Goal: Entertainment & Leisure: Browse casually

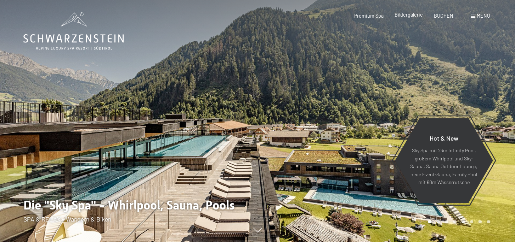
click at [410, 14] on span "Bildergalerie" at bounding box center [408, 15] width 28 height 6
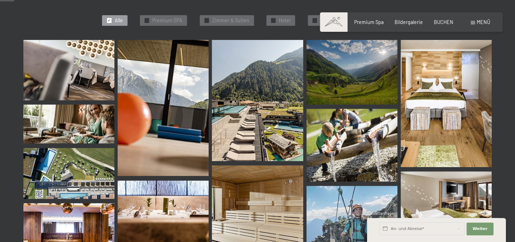
scroll to position [199, 0]
click at [79, 74] on img at bounding box center [68, 70] width 91 height 61
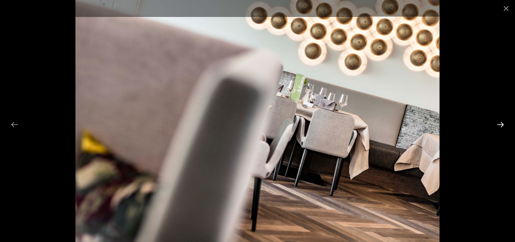
click at [498, 122] on button "Next slide" at bounding box center [500, 125] width 15 height 14
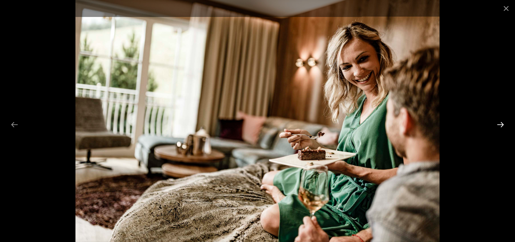
click at [504, 128] on button "Next slide" at bounding box center [500, 125] width 15 height 14
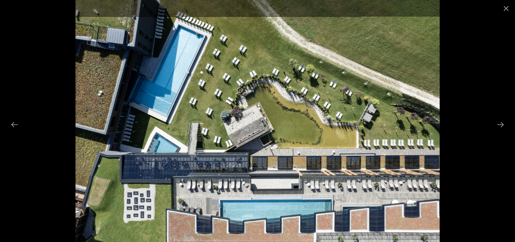
click at [506, 132] on div at bounding box center [257, 121] width 515 height 242
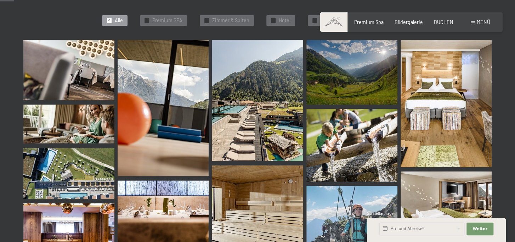
click at [88, 167] on img at bounding box center [68, 173] width 91 height 51
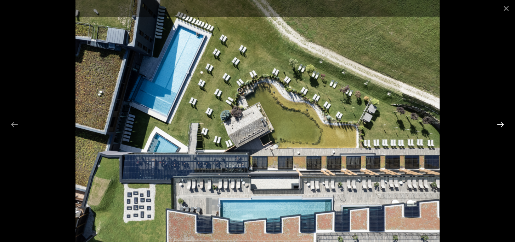
click at [498, 123] on button "Next slide" at bounding box center [500, 125] width 15 height 14
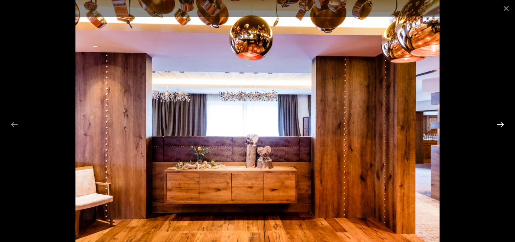
click at [499, 124] on button "Next slide" at bounding box center [500, 125] width 15 height 14
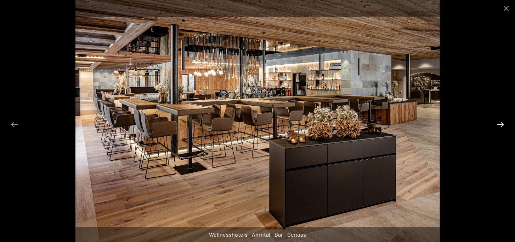
click at [500, 124] on button "Next slide" at bounding box center [500, 125] width 15 height 14
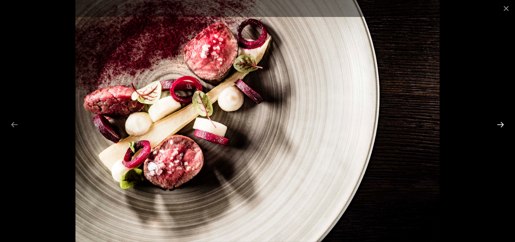
click at [501, 124] on button "Next slide" at bounding box center [500, 125] width 15 height 14
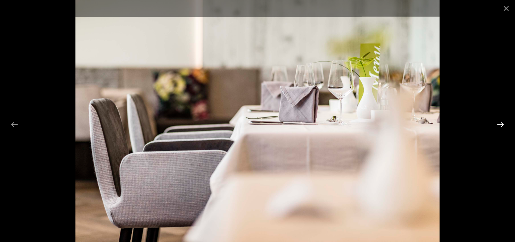
click at [501, 124] on button "Next slide" at bounding box center [500, 125] width 15 height 14
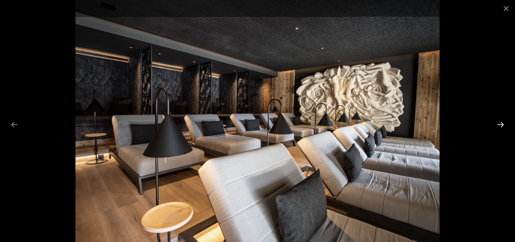
click at [501, 125] on button "Next slide" at bounding box center [500, 125] width 15 height 14
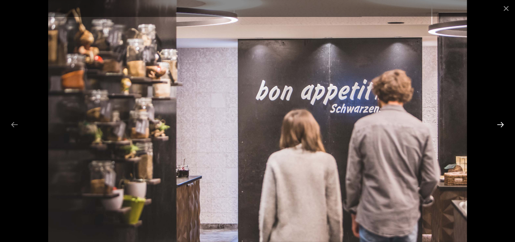
click at [500, 122] on button "Next slide" at bounding box center [500, 125] width 15 height 14
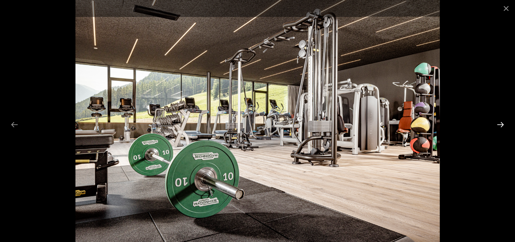
click at [500, 122] on button "Next slide" at bounding box center [500, 125] width 15 height 14
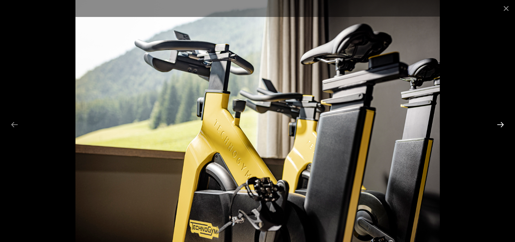
click at [500, 123] on button "Next slide" at bounding box center [500, 125] width 15 height 14
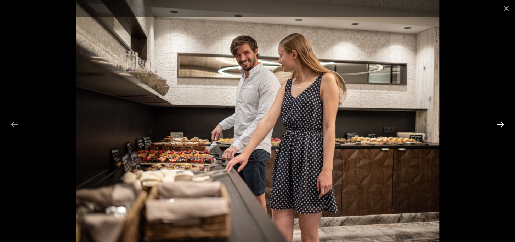
click at [501, 124] on button "Next slide" at bounding box center [500, 125] width 15 height 14
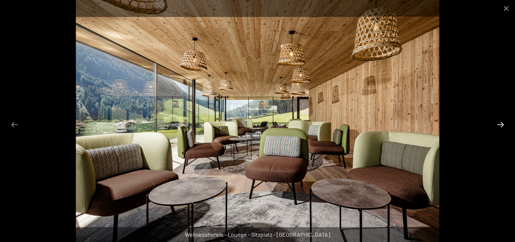
click at [501, 124] on button "Next slide" at bounding box center [500, 125] width 15 height 14
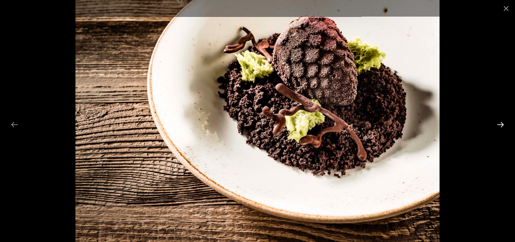
click at [502, 124] on button "Next slide" at bounding box center [500, 125] width 15 height 14
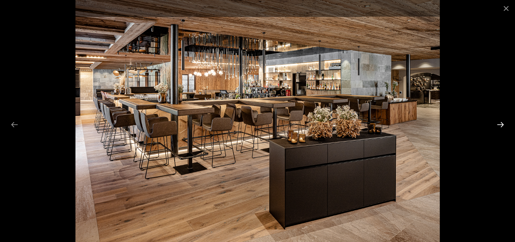
click at [502, 124] on button "Next slide" at bounding box center [500, 125] width 15 height 14
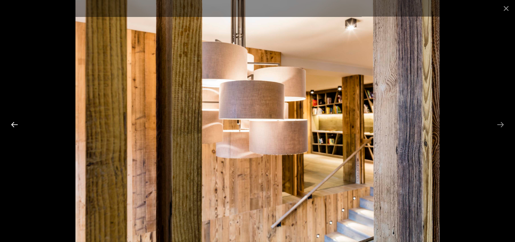
click at [13, 124] on button "Previous slide" at bounding box center [14, 125] width 15 height 14
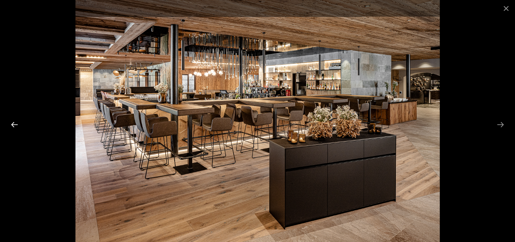
click at [13, 124] on button "Previous slide" at bounding box center [14, 125] width 15 height 14
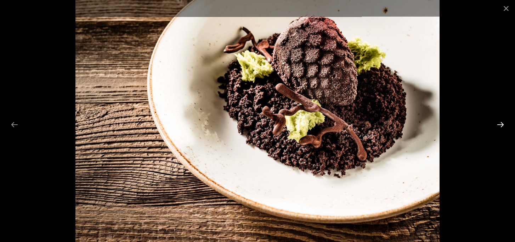
click at [500, 122] on button "Next slide" at bounding box center [500, 125] width 15 height 14
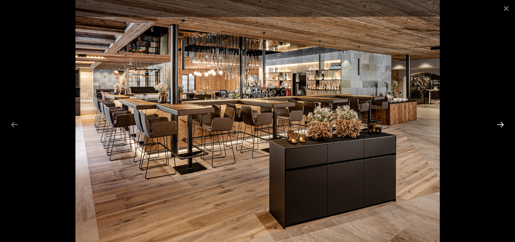
click at [500, 122] on button "Next slide" at bounding box center [500, 125] width 15 height 14
click at [499, 124] on button "Next slide" at bounding box center [500, 125] width 15 height 14
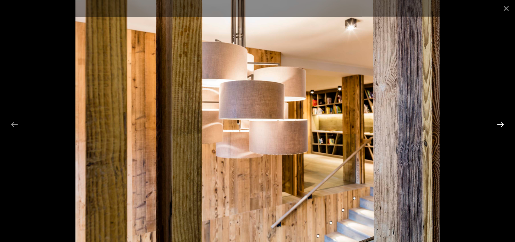
click at [499, 126] on button "Next slide" at bounding box center [500, 125] width 15 height 14
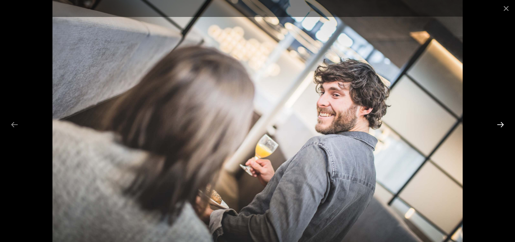
click at [499, 127] on button "Next slide" at bounding box center [500, 125] width 15 height 14
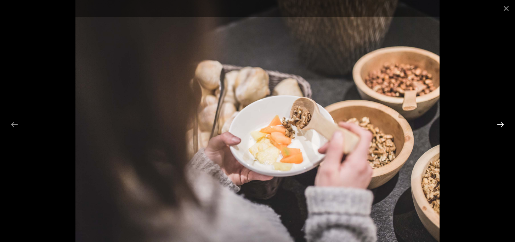
click at [500, 128] on button "Next slide" at bounding box center [500, 125] width 15 height 14
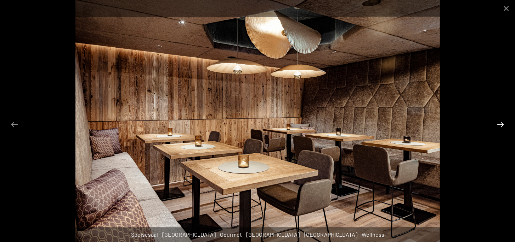
click at [500, 125] on button "Next slide" at bounding box center [500, 125] width 15 height 14
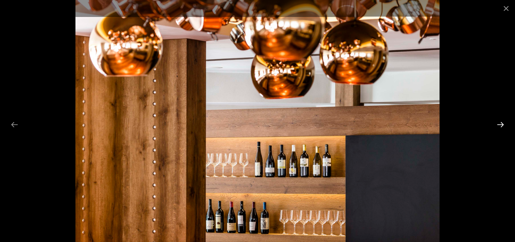
click at [500, 125] on button "Next slide" at bounding box center [500, 125] width 15 height 14
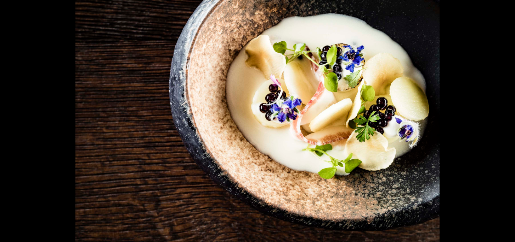
click at [500, 125] on button "Next slide" at bounding box center [503, 125] width 15 height 14
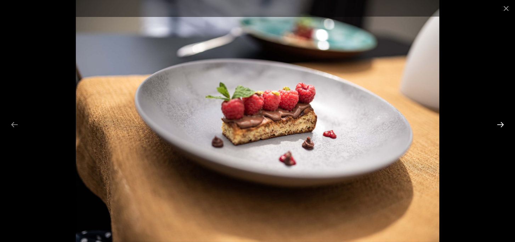
click at [500, 125] on button "Next slide" at bounding box center [500, 125] width 15 height 14
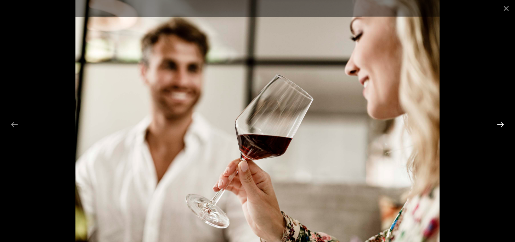
click at [500, 125] on button "Next slide" at bounding box center [500, 125] width 15 height 14
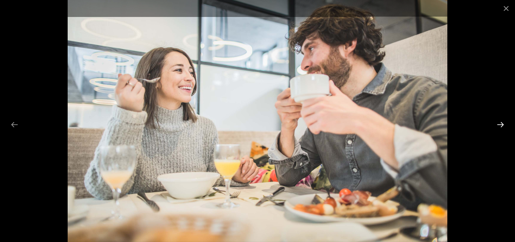
click at [500, 125] on button "Next slide" at bounding box center [500, 125] width 15 height 14
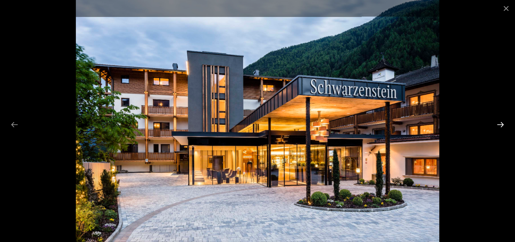
click at [500, 125] on button "Next slide" at bounding box center [500, 125] width 15 height 14
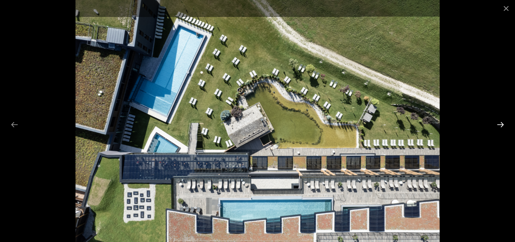
click at [500, 125] on button "Next slide" at bounding box center [500, 125] width 15 height 14
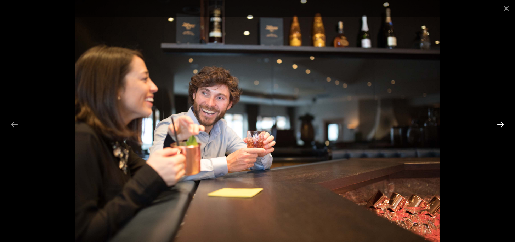
click at [500, 125] on button "Next slide" at bounding box center [500, 125] width 15 height 14
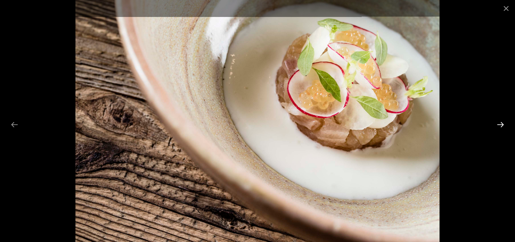
click at [500, 125] on button "Next slide" at bounding box center [500, 125] width 15 height 14
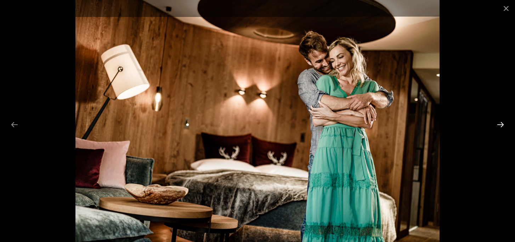
click at [500, 125] on button "Next slide" at bounding box center [500, 125] width 15 height 14
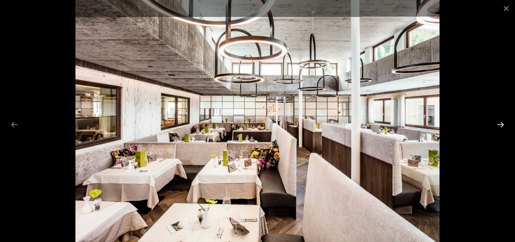
click at [501, 124] on button "Next slide" at bounding box center [500, 125] width 15 height 14
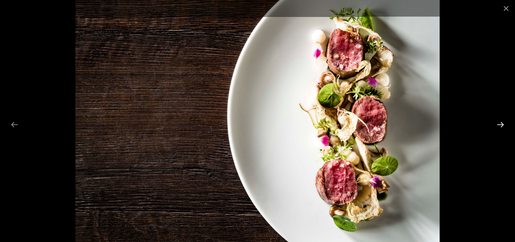
click at [502, 124] on button "Next slide" at bounding box center [500, 125] width 15 height 14
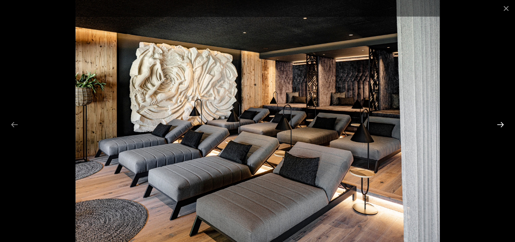
click at [500, 124] on button "Next slide" at bounding box center [500, 125] width 15 height 14
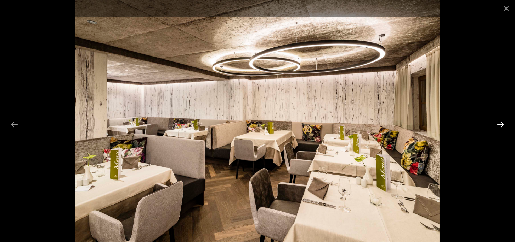
click at [500, 124] on button "Next slide" at bounding box center [500, 125] width 15 height 14
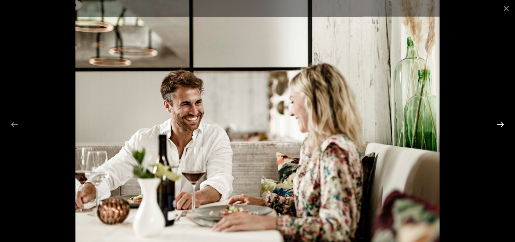
click at [500, 124] on button "Next slide" at bounding box center [500, 125] width 15 height 14
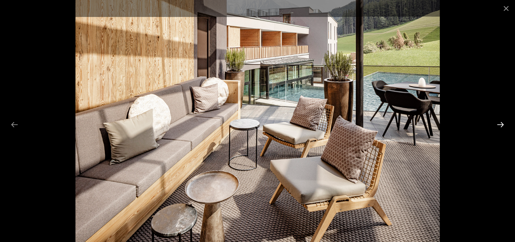
click at [500, 124] on button "Next slide" at bounding box center [500, 125] width 15 height 14
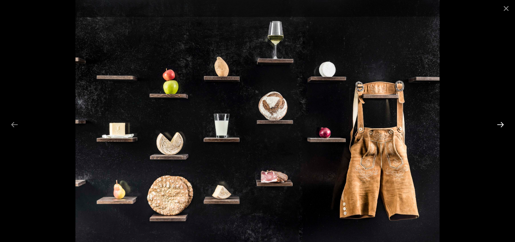
click at [500, 126] on button "Next slide" at bounding box center [500, 125] width 15 height 14
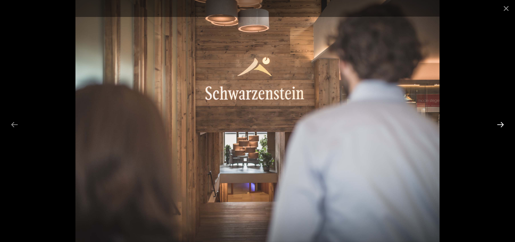
click at [500, 126] on button "Next slide" at bounding box center [500, 125] width 15 height 14
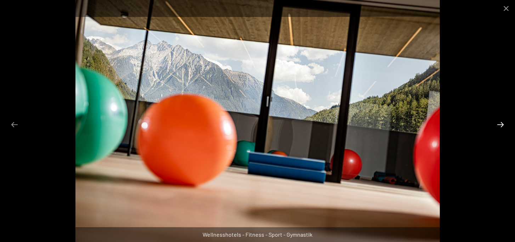
click at [500, 126] on button "Next slide" at bounding box center [500, 125] width 15 height 14
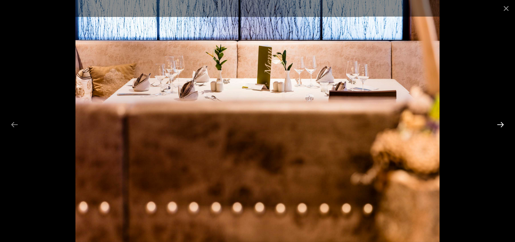
click at [500, 126] on button "Next slide" at bounding box center [500, 125] width 15 height 14
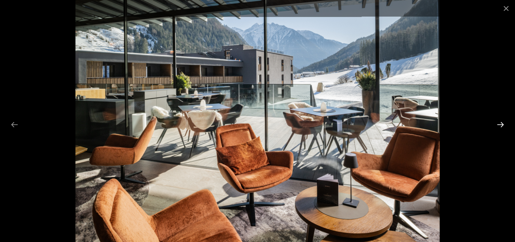
click at [500, 126] on button "Next slide" at bounding box center [500, 125] width 15 height 14
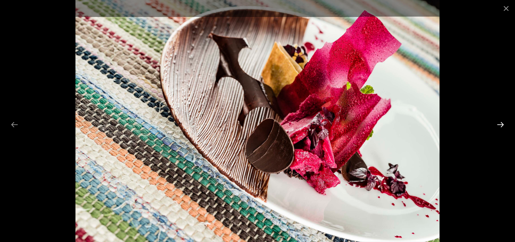
click at [500, 127] on button "Next slide" at bounding box center [500, 125] width 15 height 14
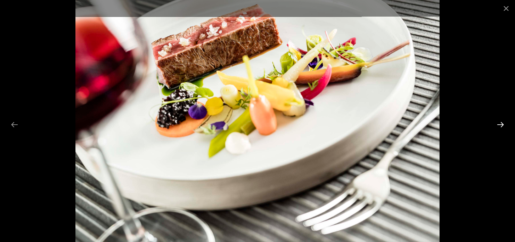
click at [500, 127] on button "Next slide" at bounding box center [500, 125] width 15 height 14
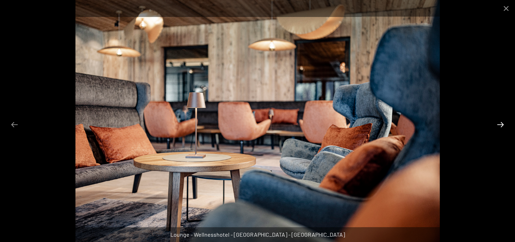
click at [500, 127] on button "Next slide" at bounding box center [500, 125] width 15 height 14
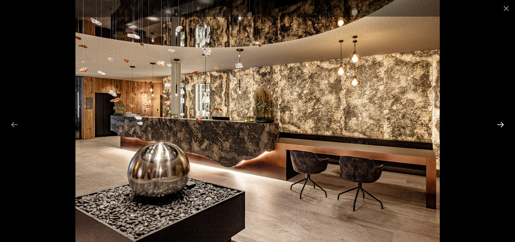
click at [502, 126] on button "Next slide" at bounding box center [500, 125] width 15 height 14
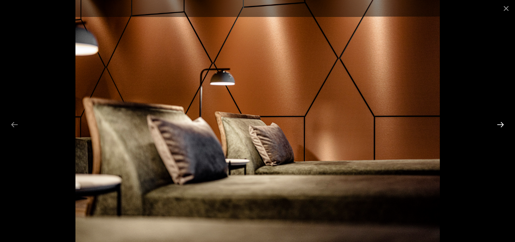
click at [502, 126] on button "Next slide" at bounding box center [500, 125] width 15 height 14
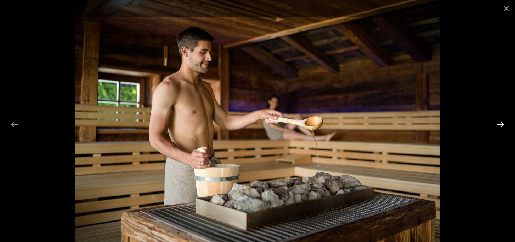
click at [502, 125] on button "Next slide" at bounding box center [500, 125] width 15 height 14
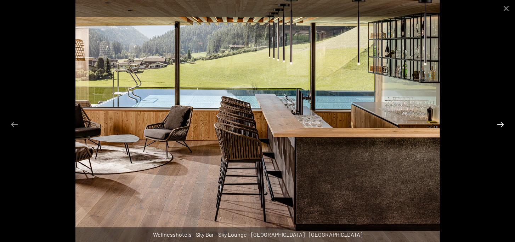
click at [502, 125] on button "Next slide" at bounding box center [500, 125] width 15 height 14
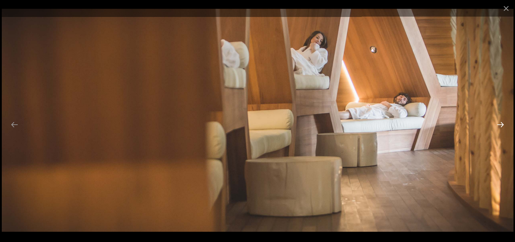
click at [502, 125] on button "Next slide" at bounding box center [500, 125] width 15 height 14
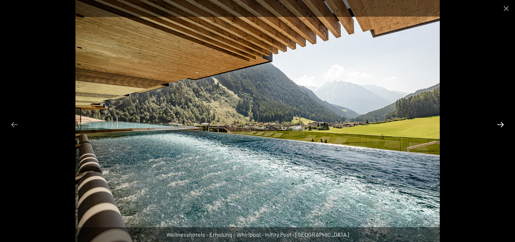
click at [502, 125] on button "Next slide" at bounding box center [500, 125] width 15 height 14
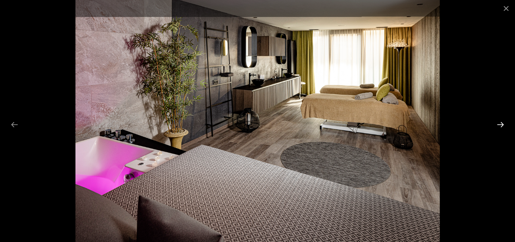
click at [502, 125] on button "Next slide" at bounding box center [500, 125] width 15 height 14
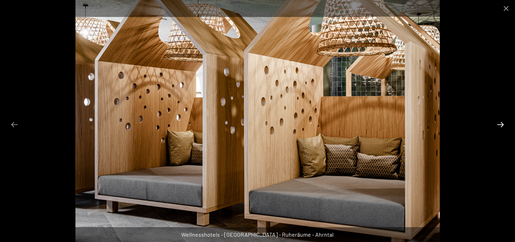
click at [502, 125] on button "Next slide" at bounding box center [500, 125] width 15 height 14
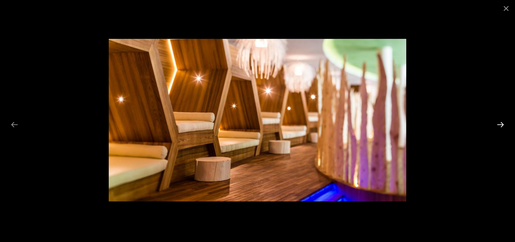
click at [502, 124] on button "Next slide" at bounding box center [500, 125] width 15 height 14
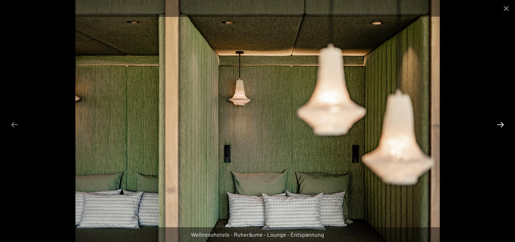
click at [501, 124] on button "Next slide" at bounding box center [500, 125] width 15 height 14
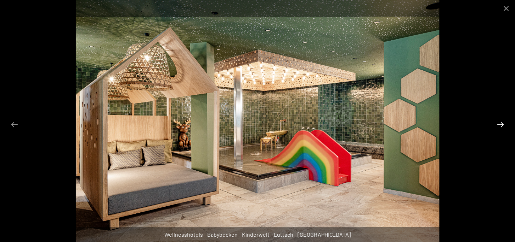
click at [501, 124] on button "Next slide" at bounding box center [500, 125] width 15 height 14
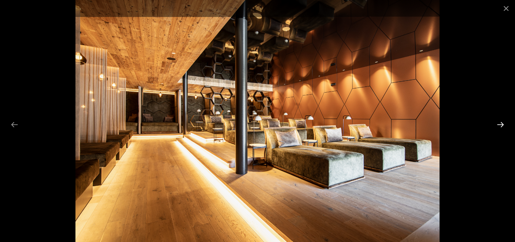
click at [501, 124] on button "Next slide" at bounding box center [500, 125] width 15 height 14
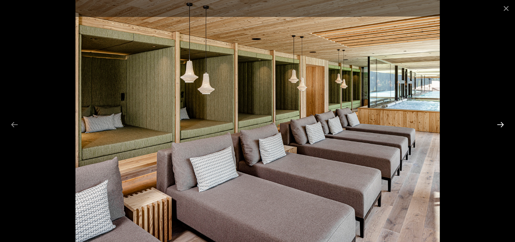
click at [501, 125] on button "Next slide" at bounding box center [500, 125] width 15 height 14
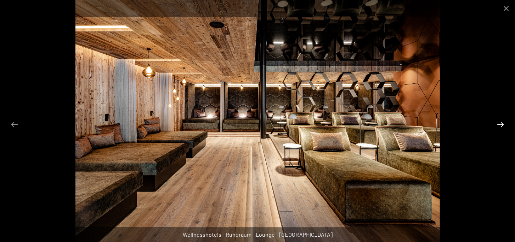
click at [501, 125] on button "Next slide" at bounding box center [500, 125] width 15 height 14
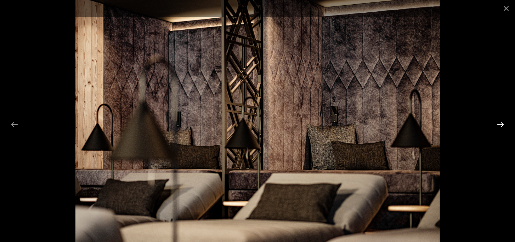
click at [501, 125] on button "Next slide" at bounding box center [500, 125] width 15 height 14
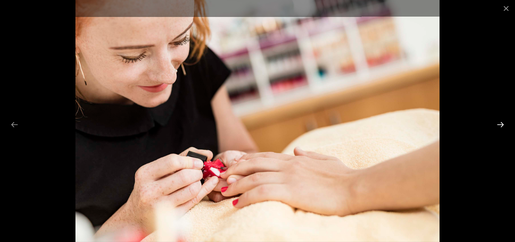
click at [501, 126] on button "Next slide" at bounding box center [500, 125] width 15 height 14
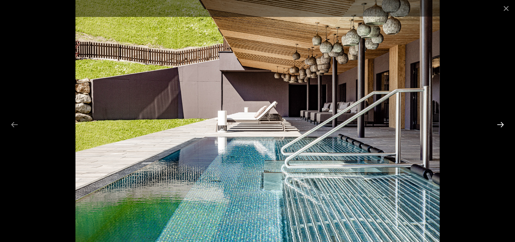
click at [500, 127] on button "Next slide" at bounding box center [500, 125] width 15 height 14
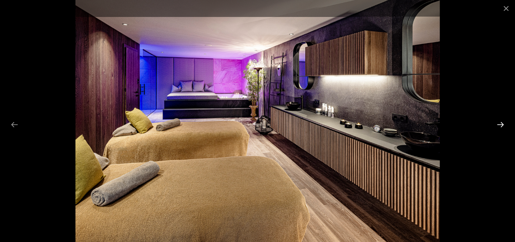
click at [500, 127] on button "Next slide" at bounding box center [500, 125] width 15 height 14
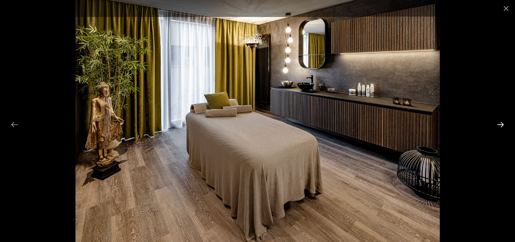
click at [501, 124] on button "Next slide" at bounding box center [500, 125] width 15 height 14
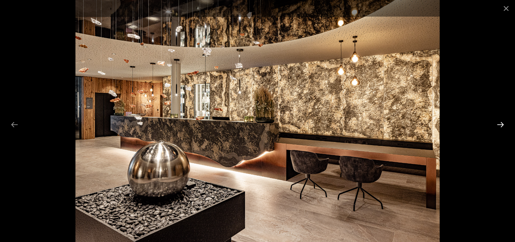
click at [501, 124] on button "Next slide" at bounding box center [500, 125] width 15 height 14
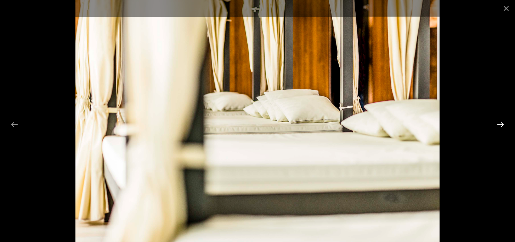
click at [501, 125] on button "Next slide" at bounding box center [500, 125] width 15 height 14
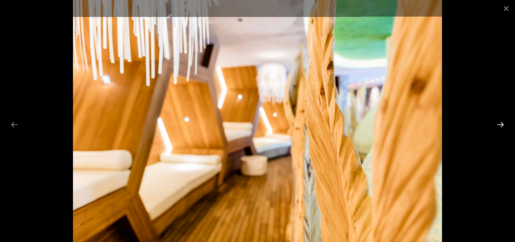
click at [501, 125] on button "Next slide" at bounding box center [500, 125] width 15 height 14
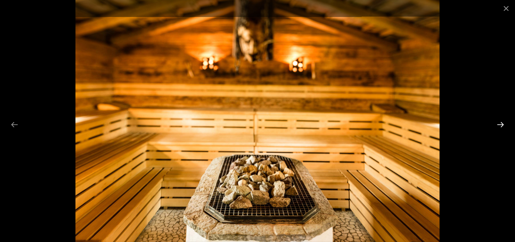
click at [501, 125] on button "Next slide" at bounding box center [500, 125] width 15 height 14
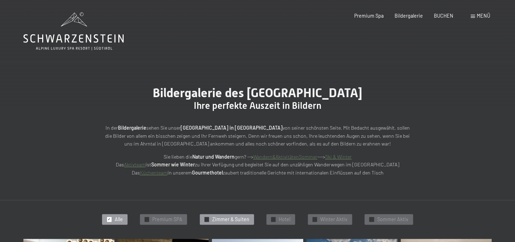
click at [223, 220] on span "Zimmer & Suiten" at bounding box center [230, 219] width 37 height 7
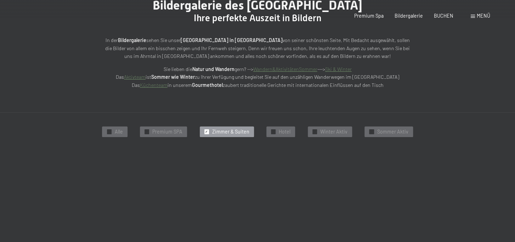
scroll to position [151, 0]
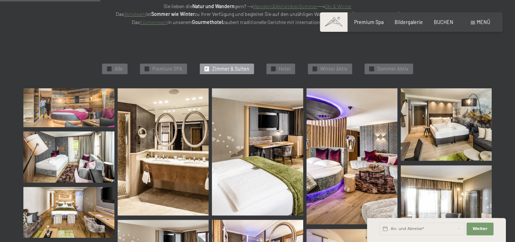
click at [65, 110] on img at bounding box center [68, 107] width 91 height 39
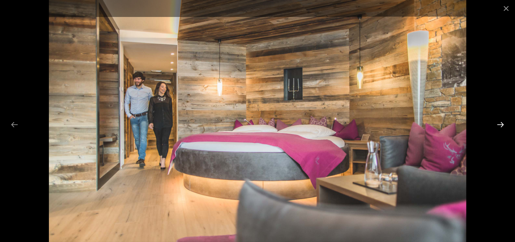
click at [502, 125] on button "Next slide" at bounding box center [500, 125] width 15 height 14
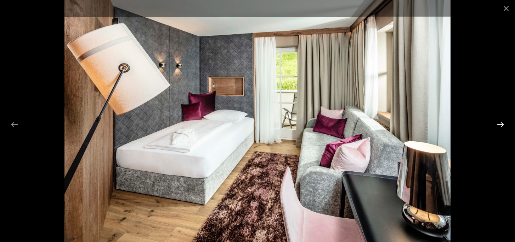
click at [499, 124] on button "Next slide" at bounding box center [500, 125] width 15 height 14
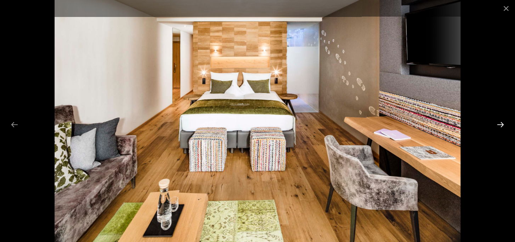
click at [499, 124] on button "Next slide" at bounding box center [500, 125] width 15 height 14
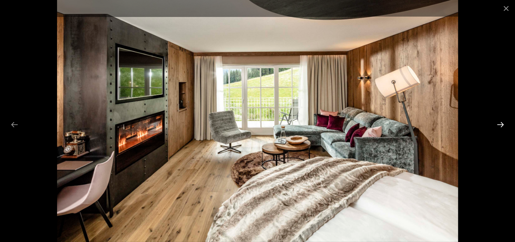
click at [499, 124] on button "Next slide" at bounding box center [500, 125] width 15 height 14
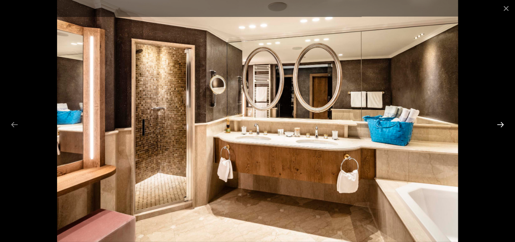
click at [500, 124] on button "Next slide" at bounding box center [500, 125] width 15 height 14
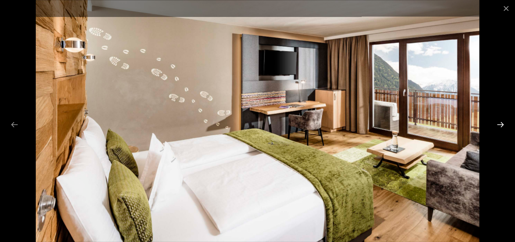
click at [502, 123] on button "Next slide" at bounding box center [500, 125] width 15 height 14
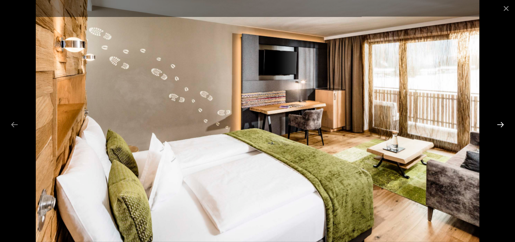
click at [502, 123] on button "Next slide" at bounding box center [500, 125] width 15 height 14
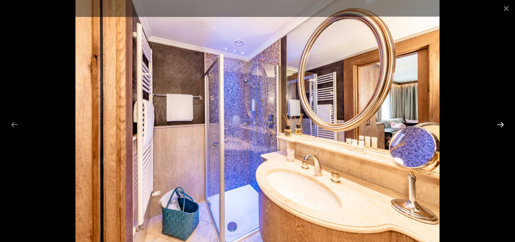
click at [502, 124] on button "Next slide" at bounding box center [500, 125] width 15 height 14
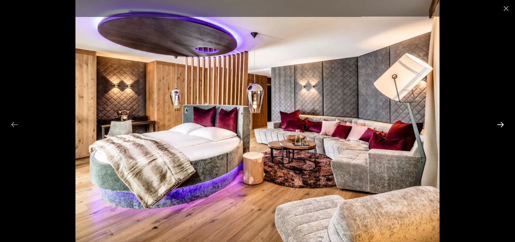
click at [502, 124] on button "Next slide" at bounding box center [500, 125] width 15 height 14
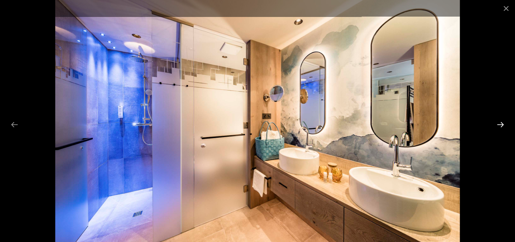
click at [502, 125] on button "Next slide" at bounding box center [500, 125] width 15 height 14
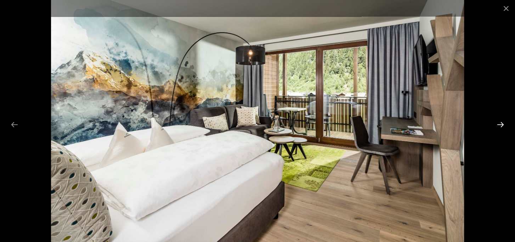
click at [500, 125] on button "Next slide" at bounding box center [500, 125] width 15 height 14
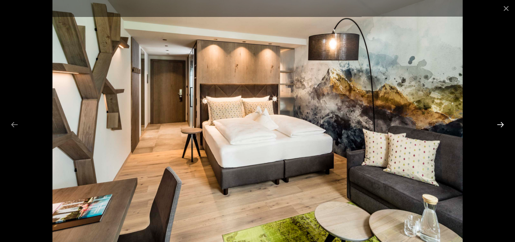
click at [500, 125] on button "Next slide" at bounding box center [500, 125] width 15 height 14
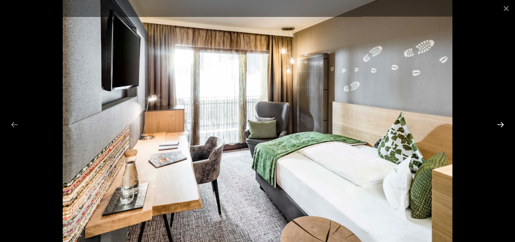
click at [500, 125] on button "Next slide" at bounding box center [500, 125] width 15 height 14
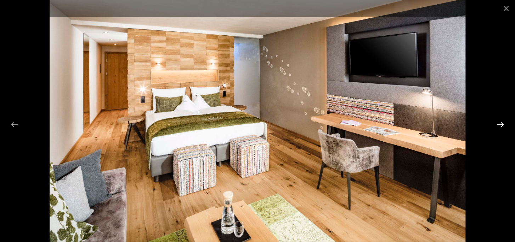
click at [500, 125] on button "Next slide" at bounding box center [500, 125] width 15 height 14
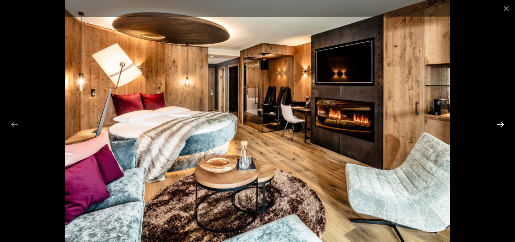
click at [500, 125] on button "Next slide" at bounding box center [500, 125] width 15 height 14
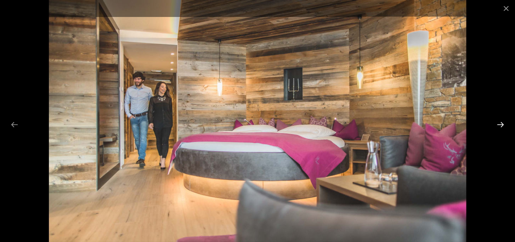
click at [500, 125] on button "Next slide" at bounding box center [500, 125] width 15 height 14
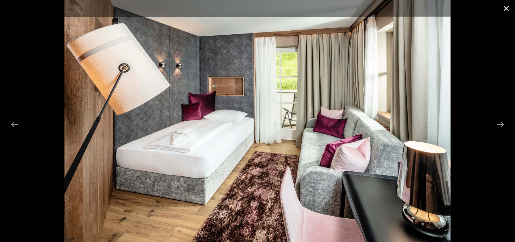
click at [506, 9] on button "Close gallery" at bounding box center [506, 8] width 18 height 17
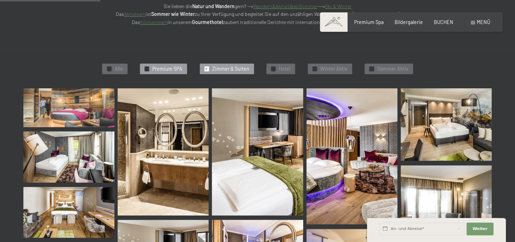
click at [175, 70] on span "Premium SPA" at bounding box center [167, 68] width 30 height 7
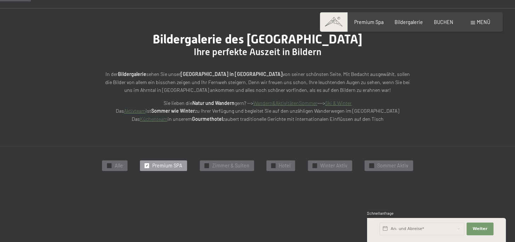
scroll to position [51, 0]
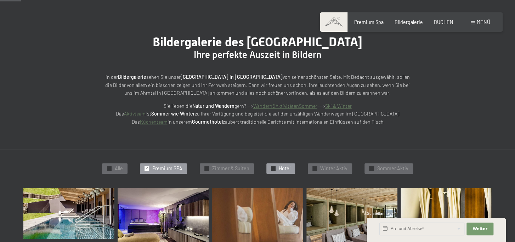
click at [282, 168] on span "Hotel" at bounding box center [285, 168] width 12 height 7
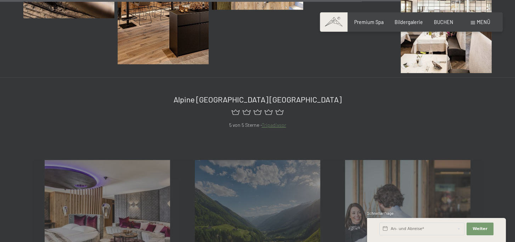
scroll to position [1048, 0]
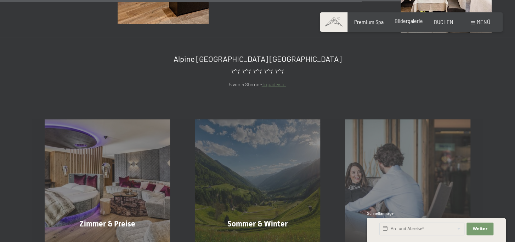
click at [407, 21] on span "Bildergalerie" at bounding box center [408, 21] width 28 height 6
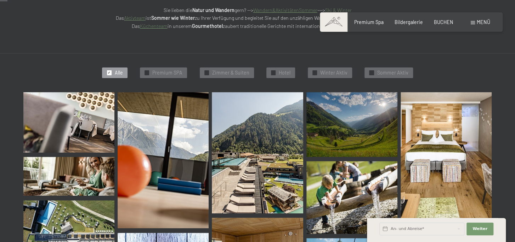
scroll to position [199, 0]
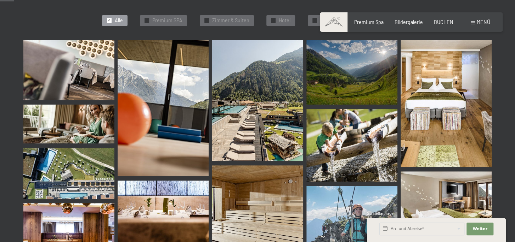
click at [278, 126] on img at bounding box center [257, 100] width 91 height 121
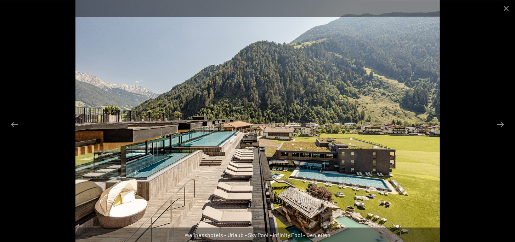
scroll to position [2636, 0]
